Goal: Information Seeking & Learning: Find specific fact

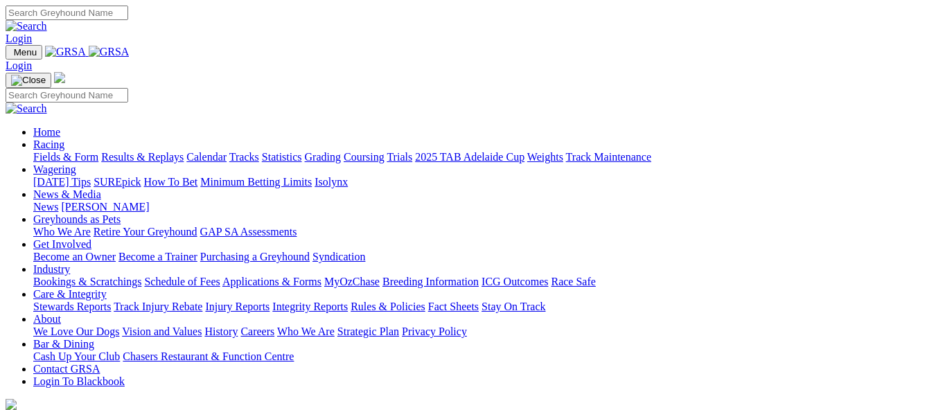
scroll to position [416, 0]
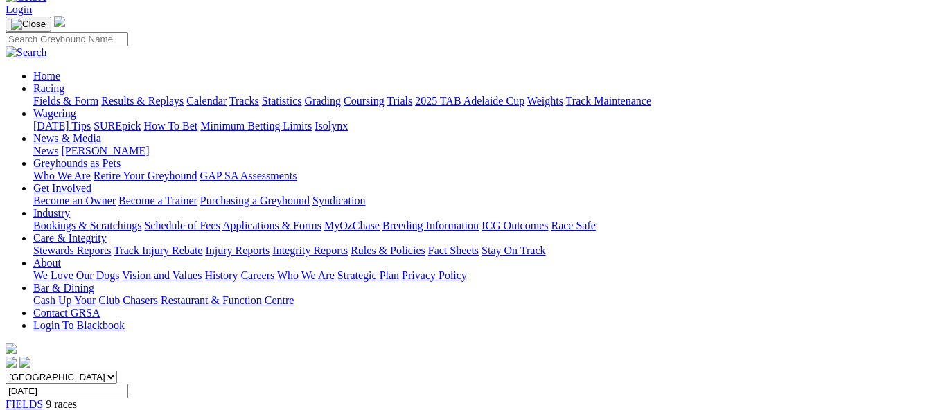
scroll to position [105, 0]
